Goal: Task Accomplishment & Management: Manage account settings

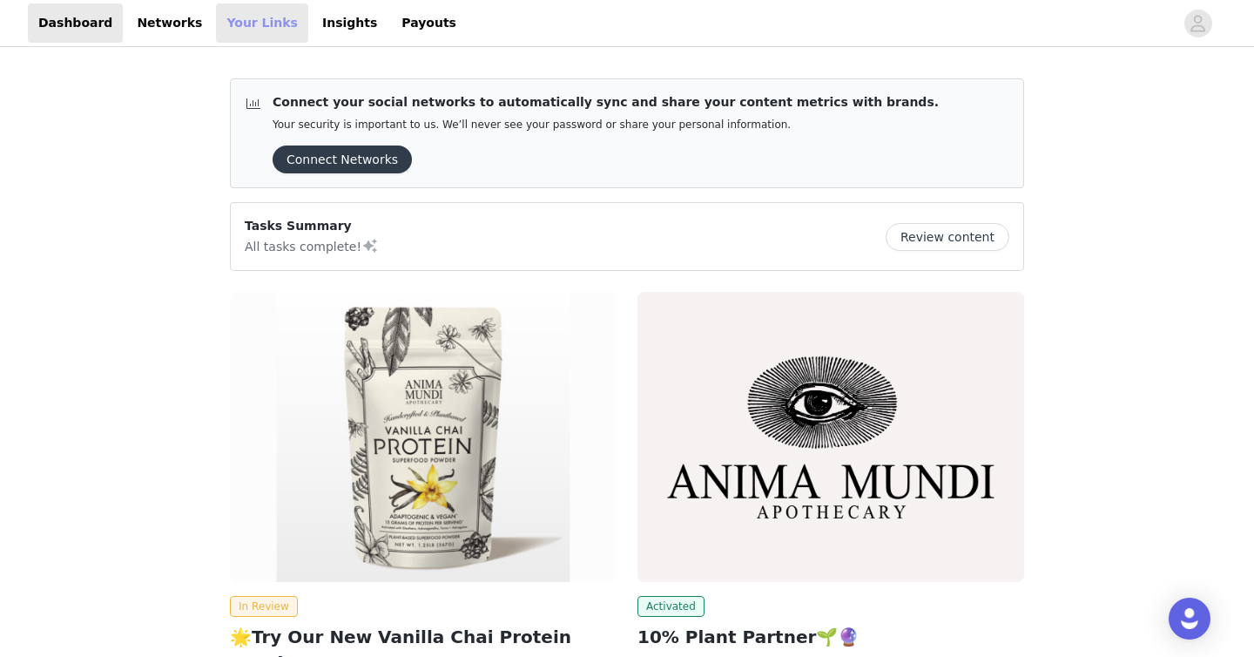
click at [242, 24] on link "Your Links" at bounding box center [262, 22] width 92 height 39
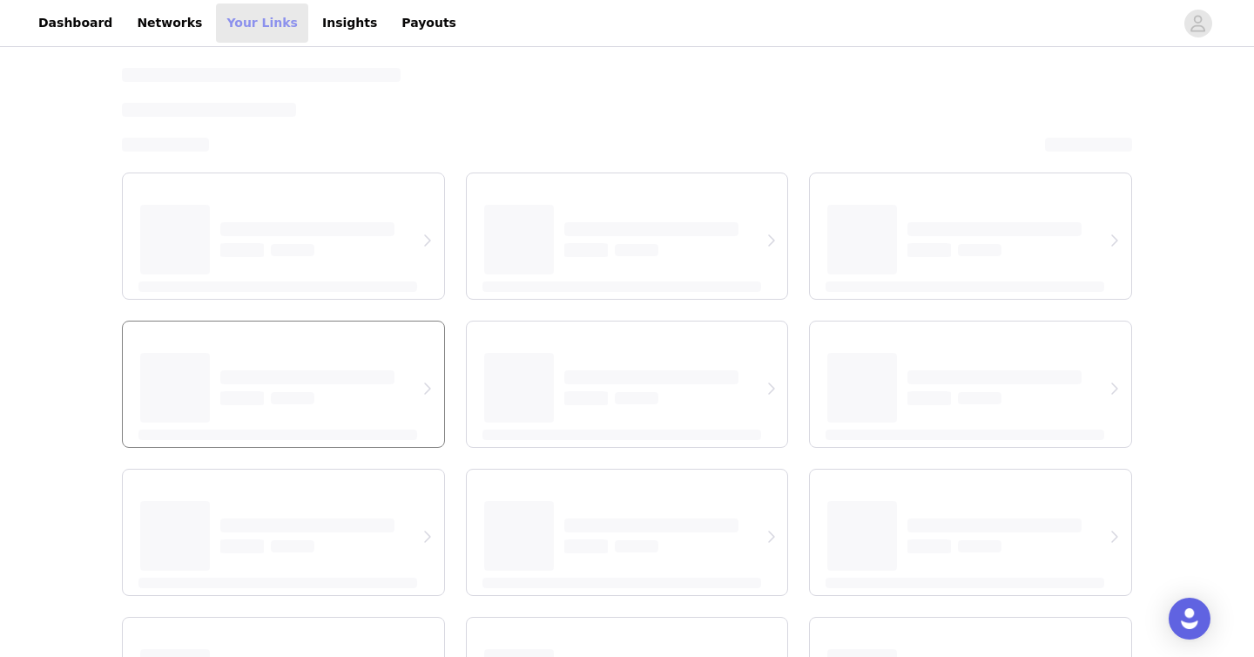
select select "12"
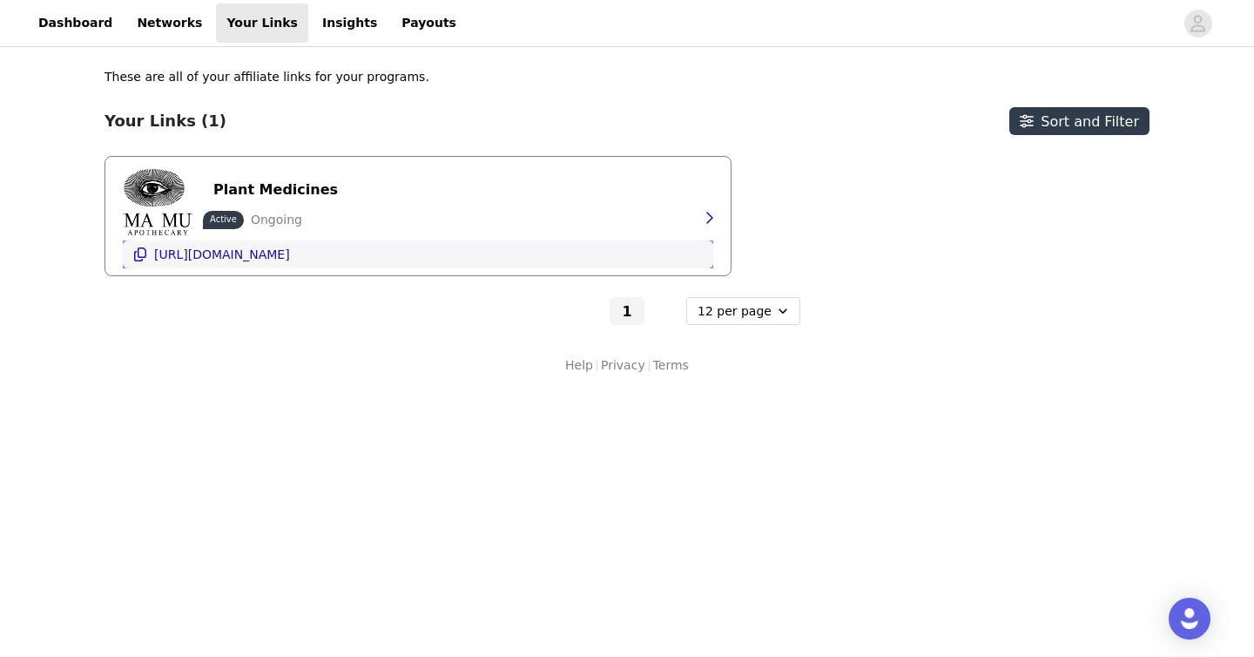
click at [290, 248] on p "[URL][DOMAIN_NAME]" at bounding box center [222, 254] width 136 height 14
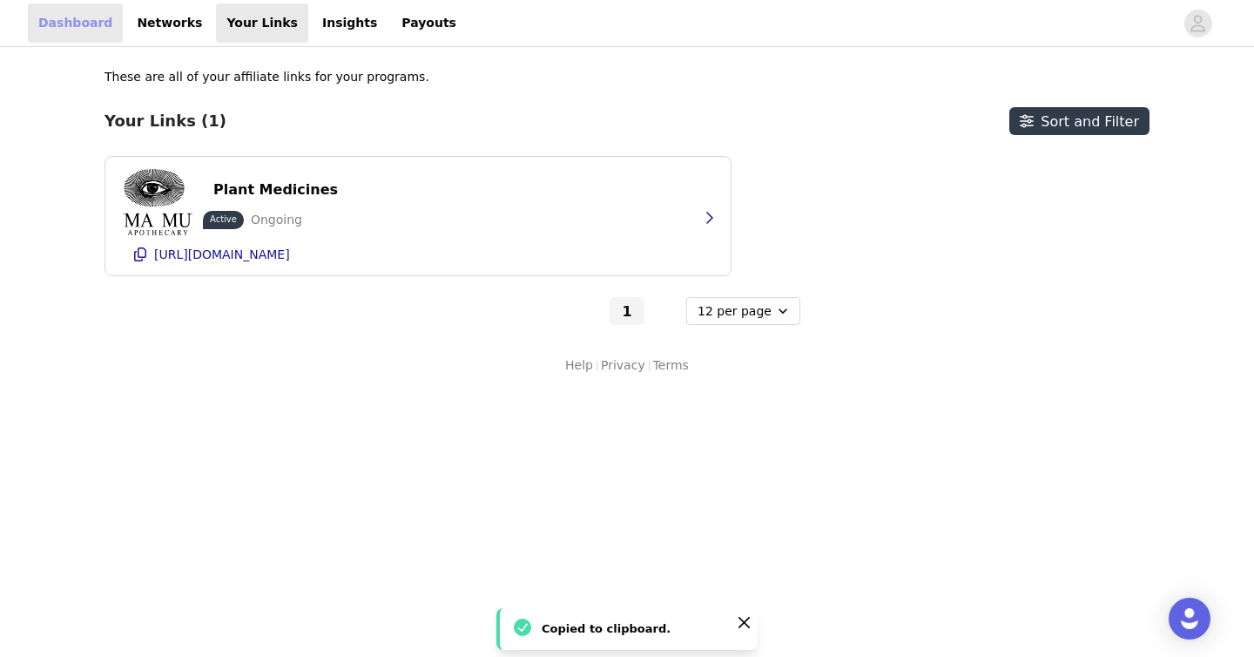
click at [105, 22] on link "Dashboard" at bounding box center [75, 22] width 95 height 39
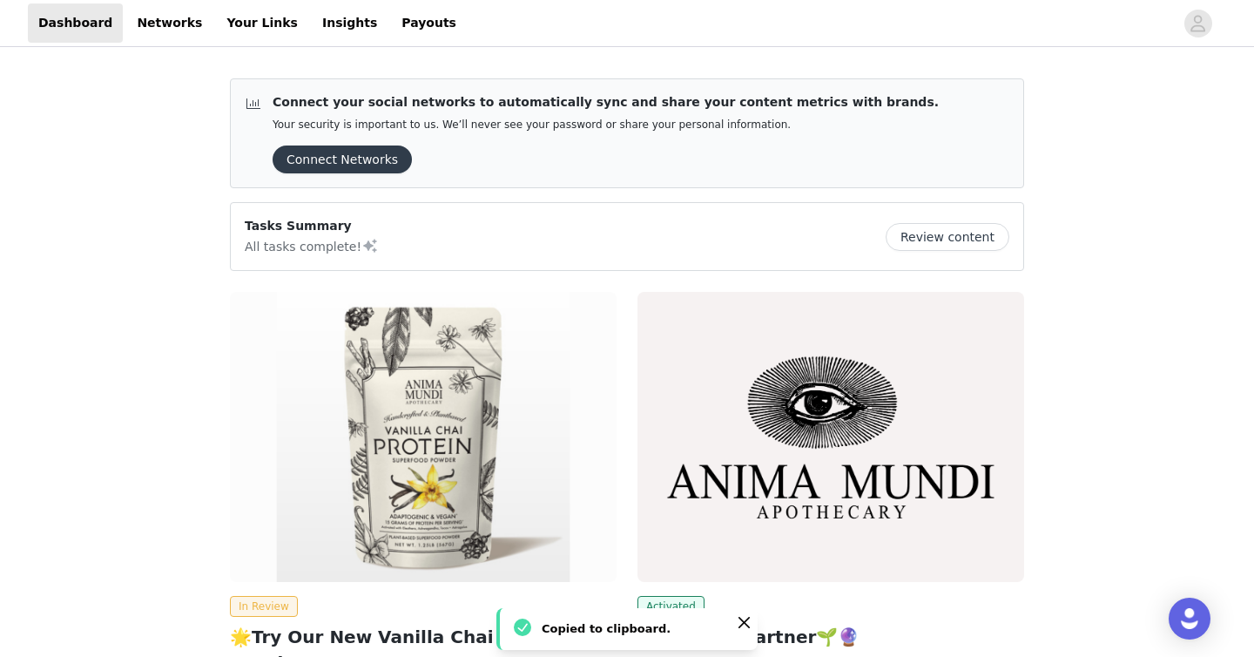
click at [467, 28] on div at bounding box center [820, 22] width 707 height 39
click at [411, 27] on link "Payouts" at bounding box center [429, 22] width 76 height 39
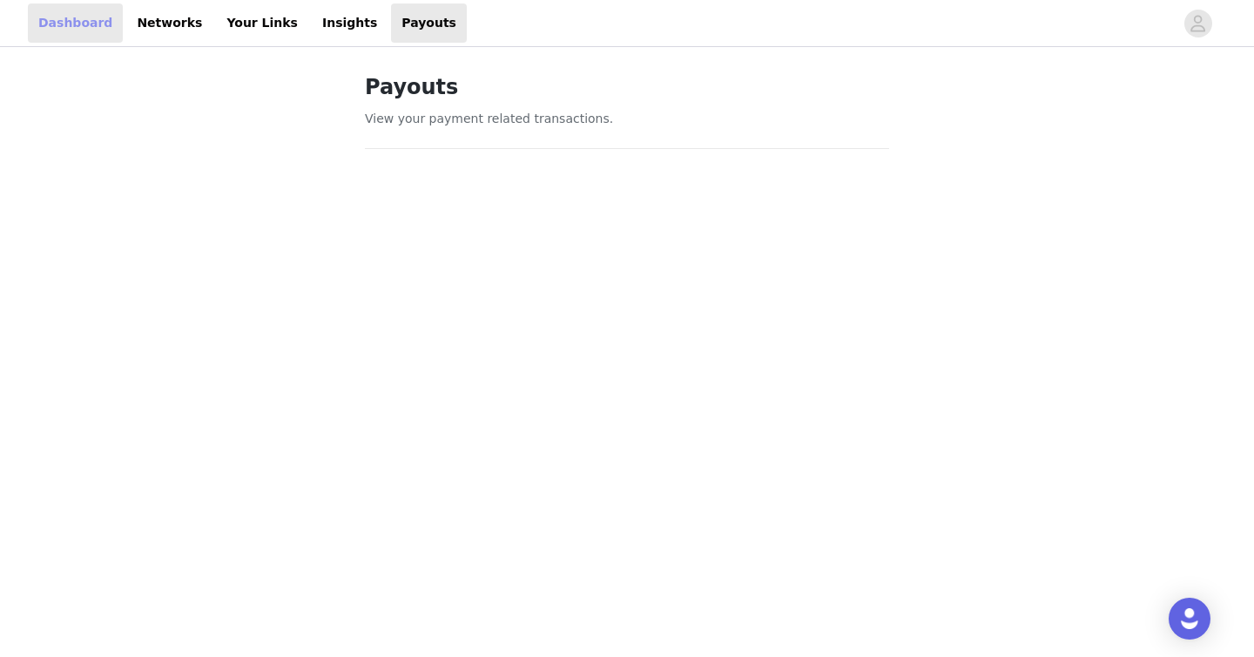
click at [65, 32] on link "Dashboard" at bounding box center [75, 22] width 95 height 39
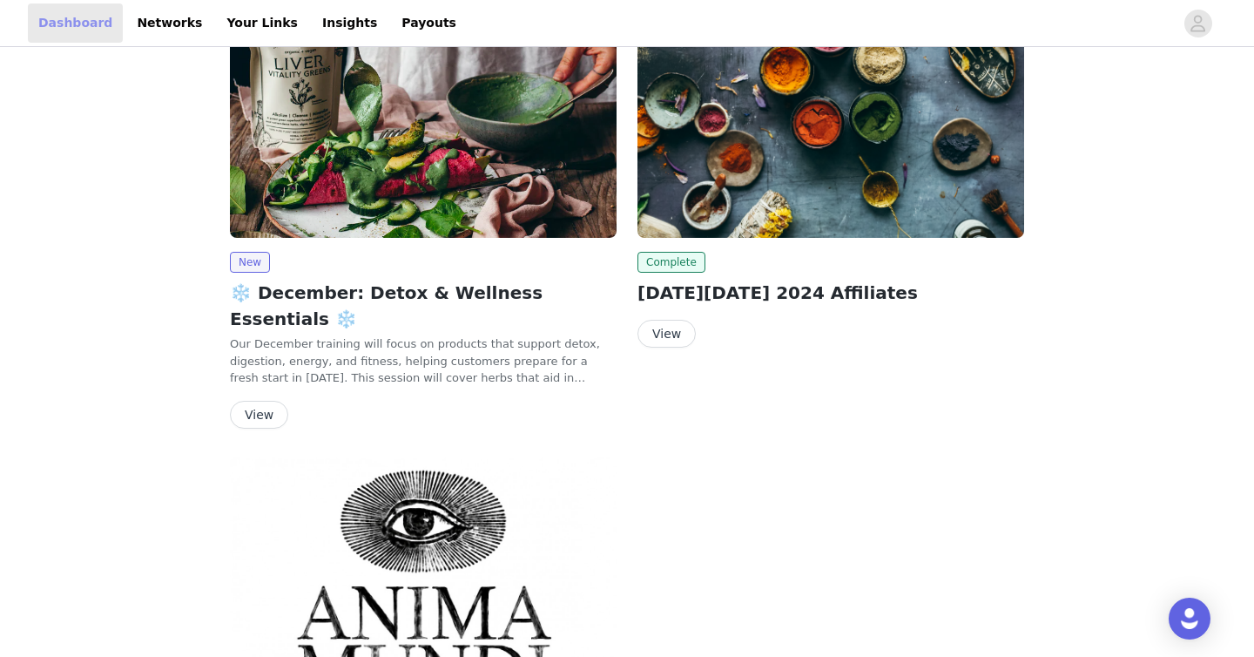
scroll to position [1273, 0]
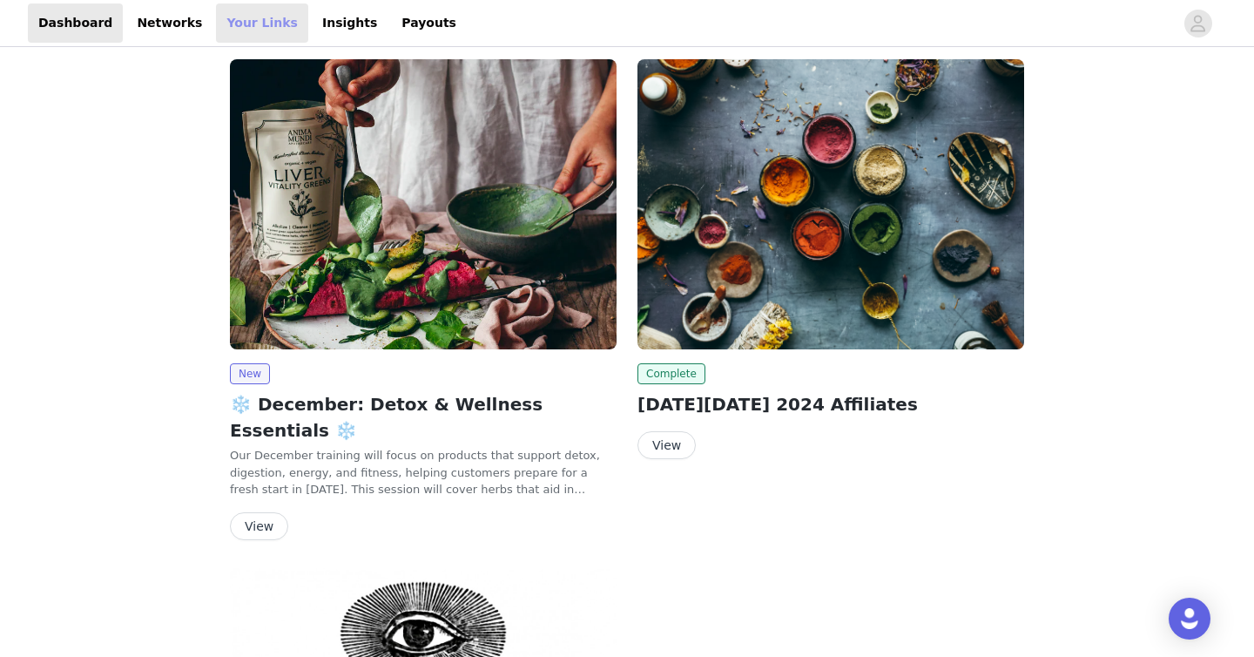
click at [245, 29] on link "Your Links" at bounding box center [262, 22] width 92 height 39
select select "12"
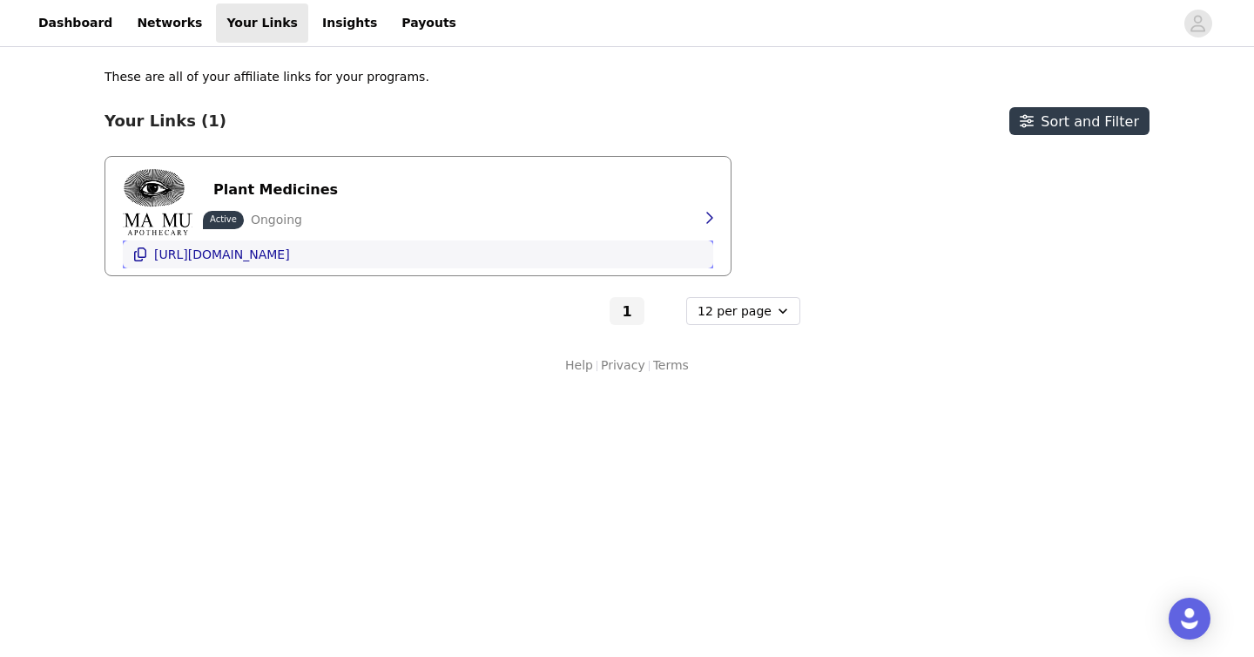
click at [290, 256] on p "[URL][DOMAIN_NAME]" at bounding box center [222, 254] width 136 height 14
